Goal: Obtain resource: Download file/media

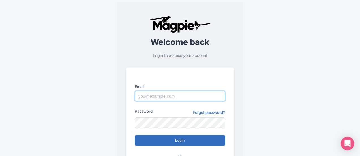
type input "josh.carr@intrepidtravel.com"
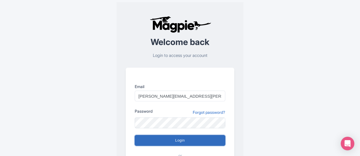
click at [190, 144] on input "Login" at bounding box center [180, 140] width 91 height 11
type input "Logging in..."
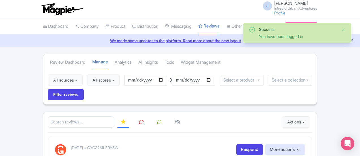
click at [111, 63] on li "Analytics" at bounding box center [123, 62] width 24 height 16
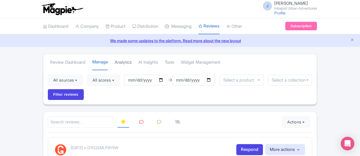
click at [115, 62] on link "Analytics" at bounding box center [123, 63] width 17 height 16
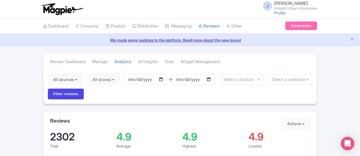
click at [131, 82] on input "[DATE]" at bounding box center [145, 79] width 43 height 11
click at [129, 80] on input "2025-08-03" at bounding box center [145, 79] width 43 height 11
type input "[DATE]"
click at [177, 79] on input "2025-10-02" at bounding box center [193, 79] width 43 height 11
type input "[DATE]"
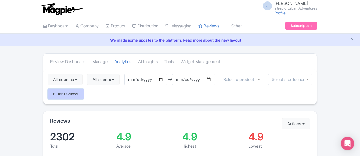
click at [84, 89] on input "Filter reviews" at bounding box center [66, 94] width 36 height 11
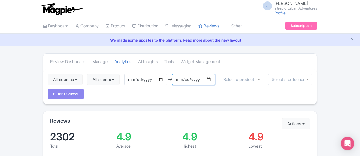
click at [178, 79] on input "[DATE]" at bounding box center [193, 79] width 43 height 11
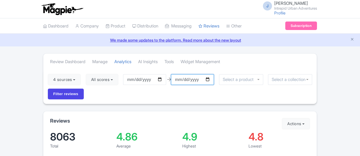
drag, startPoint x: 0, startPoint y: 0, endPoint x: 175, endPoint y: 81, distance: 193.1
click at [175, 81] on input "[DATE]" at bounding box center [192, 79] width 43 height 11
type input "[DATE]"
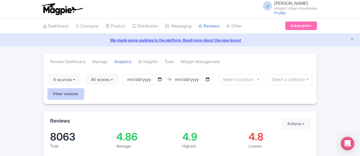
click at [84, 89] on input "Filter reviews" at bounding box center [66, 94] width 36 height 11
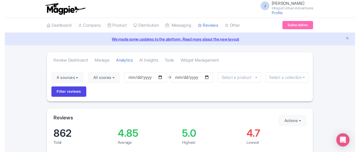
scroll to position [22, 0]
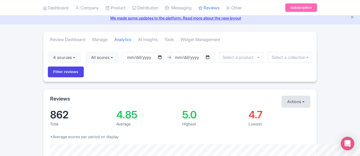
click at [310, 96] on button "Actions" at bounding box center [296, 101] width 28 height 11
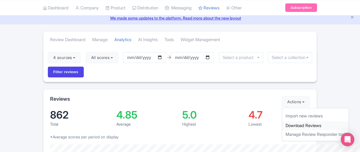
click at [331, 121] on link "Download Reviews" at bounding box center [315, 125] width 67 height 9
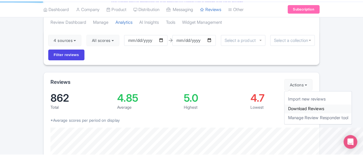
scroll to position [41, 0]
